Goal: Information Seeking & Learning: Learn about a topic

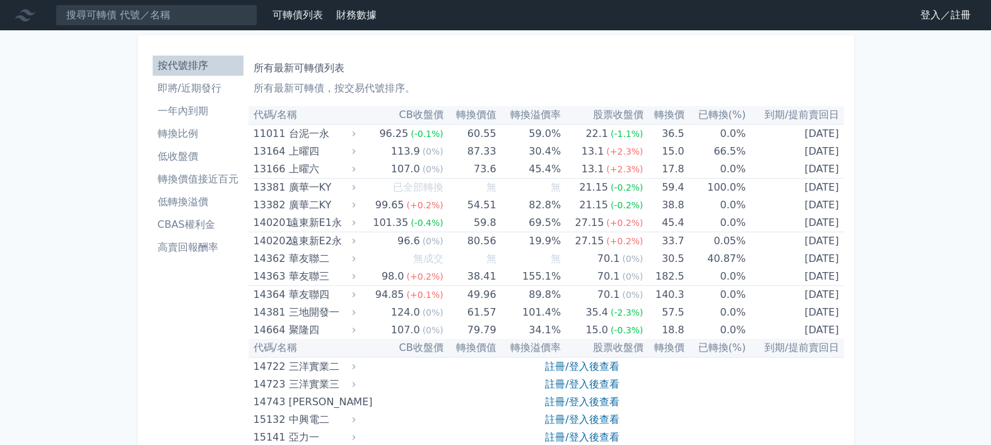
click at [961, 11] on link "登入／註冊" at bounding box center [945, 15] width 71 height 20
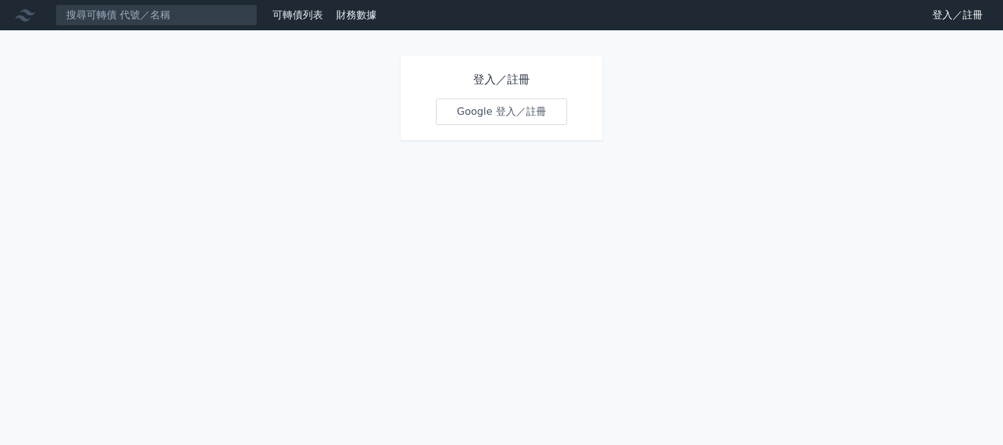
click at [491, 113] on link "Google 登入／註冊" at bounding box center [501, 111] width 131 height 26
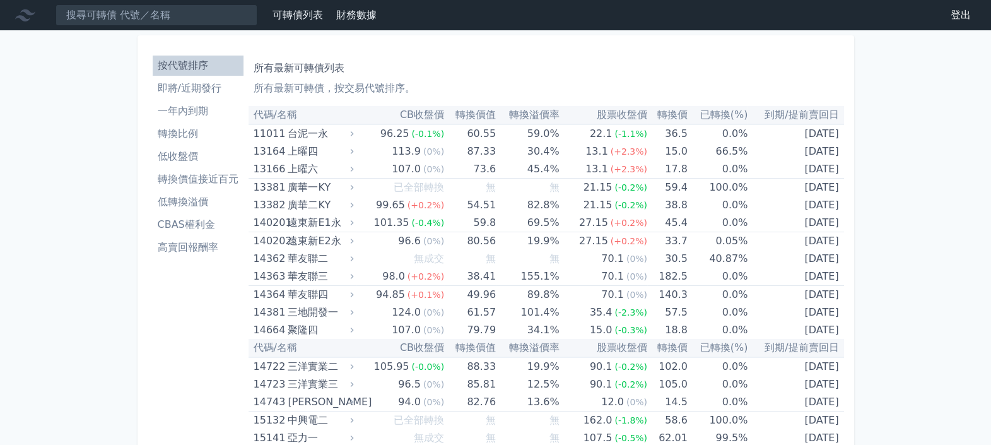
scroll to position [3930, 0]
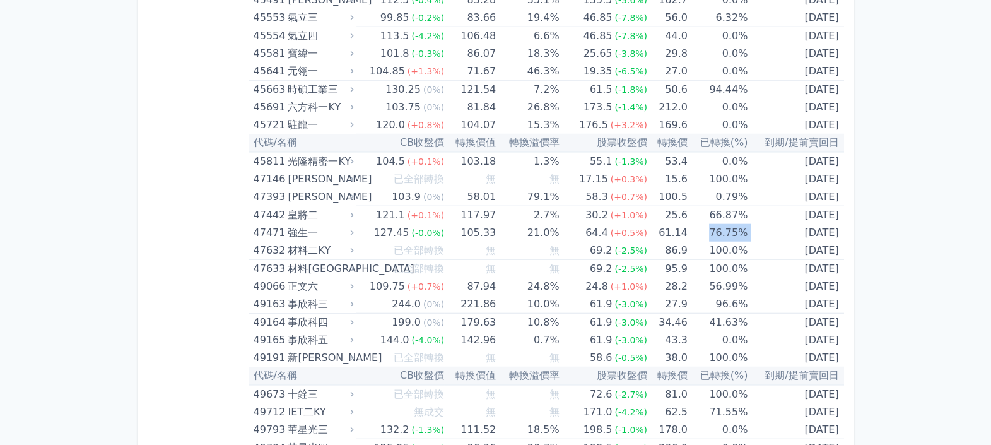
drag, startPoint x: 696, startPoint y: 224, endPoint x: 746, endPoint y: 224, distance: 49.8
click at [746, 224] on tr "47471 強生一 127.45 (-0.0%) 105.33 21.0% 64.4 (+0.5%) 61.14 76.75% [DATE]" at bounding box center [547, 233] width 596 height 18
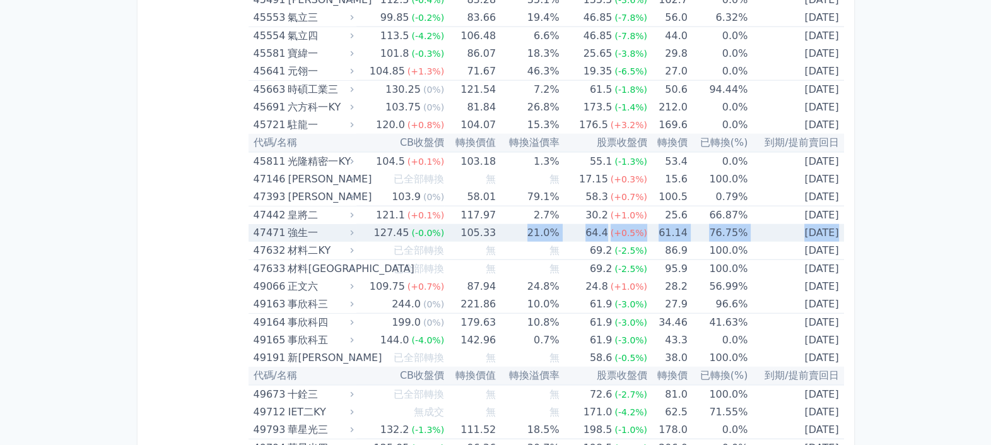
drag, startPoint x: 517, startPoint y: 219, endPoint x: 819, endPoint y: 223, distance: 301.6
click at [819, 224] on tr "47471 強生一 127.45 (-0.0%) 105.33 21.0% 64.4 (+0.5%) 61.14 76.75% [DATE]" at bounding box center [547, 233] width 596 height 18
